Goal: Find contact information: Find contact information

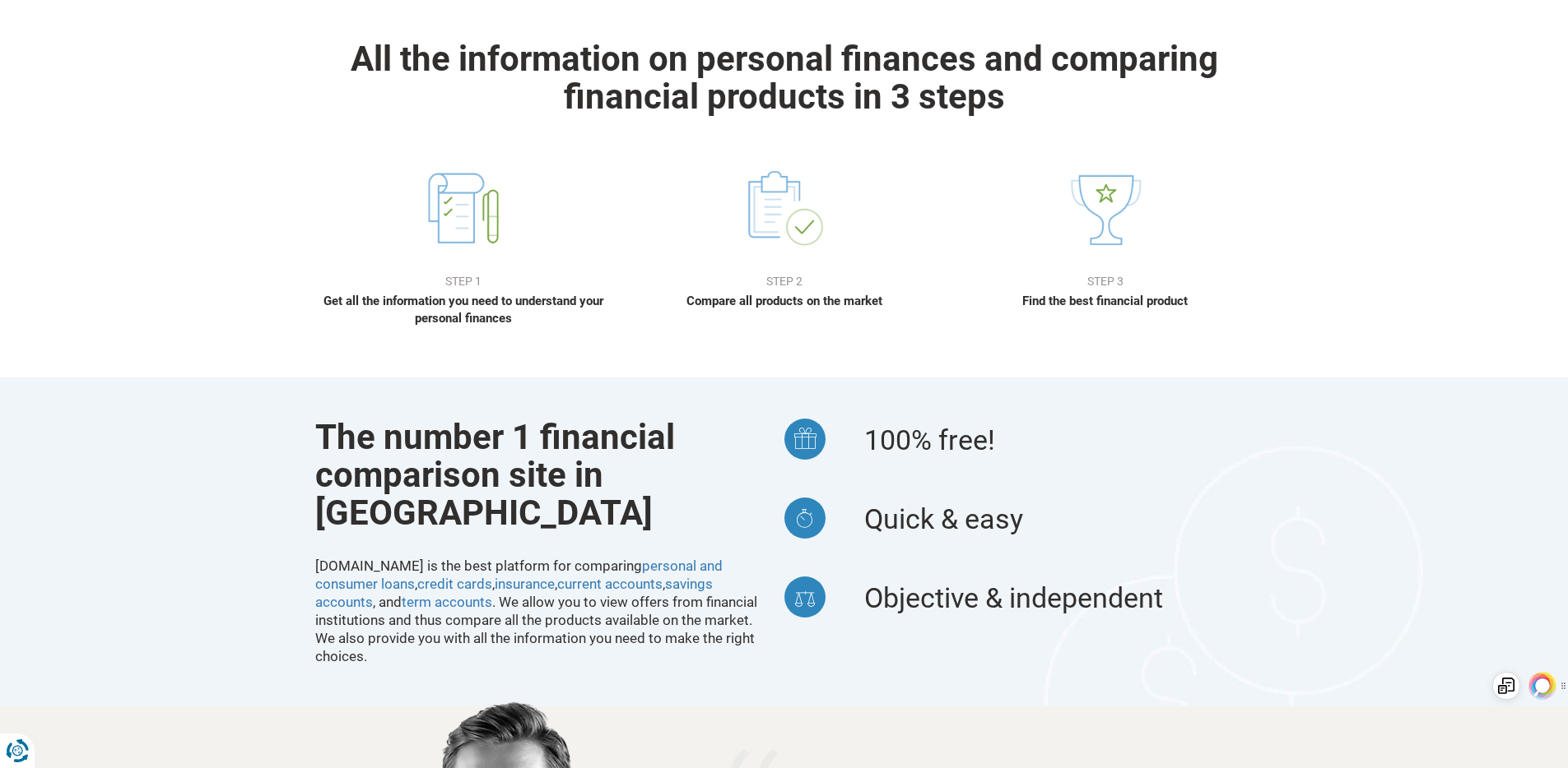
scroll to position [1128, 0]
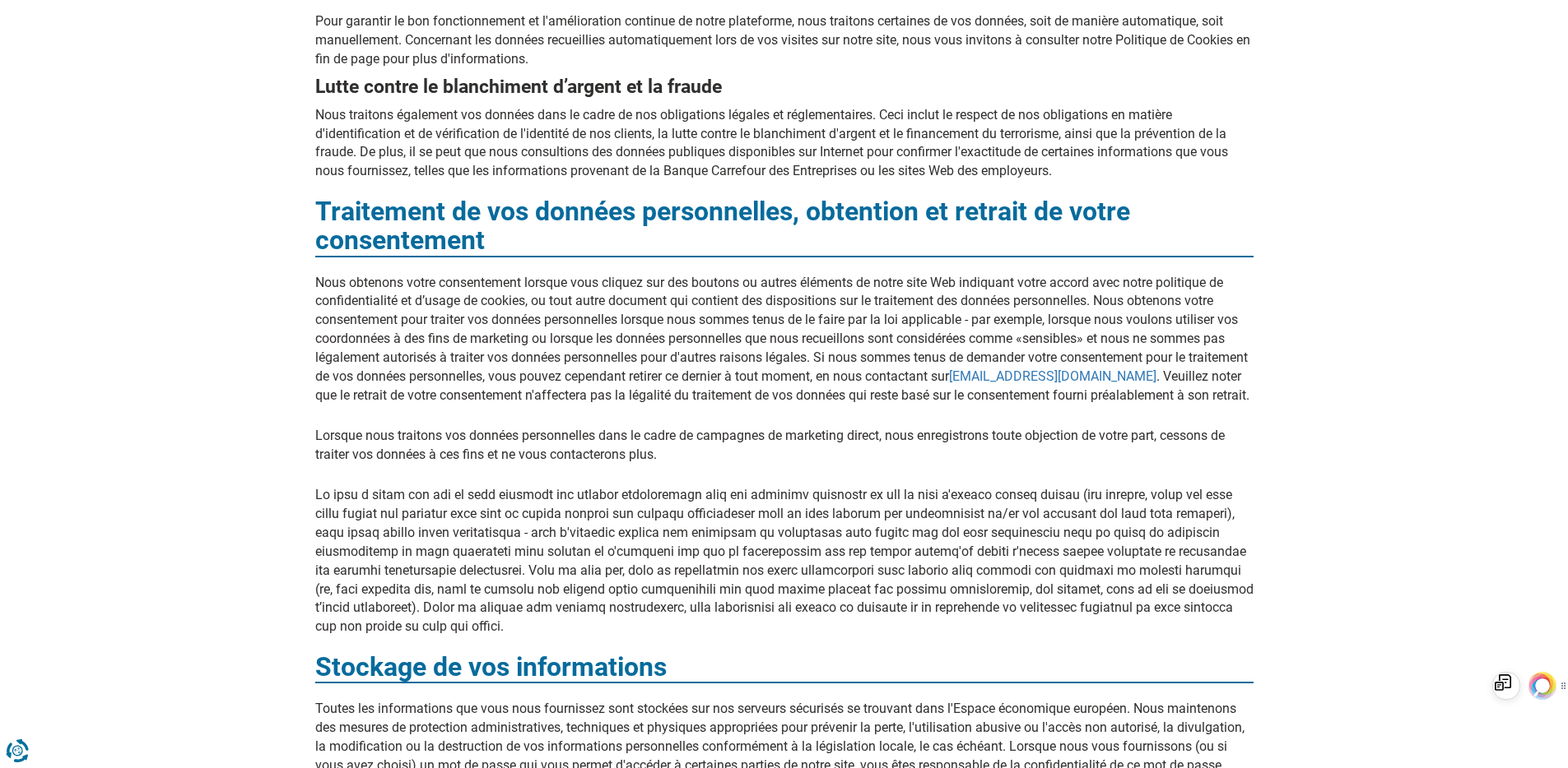
scroll to position [2090, 0]
